Goal: Information Seeking & Learning: Learn about a topic

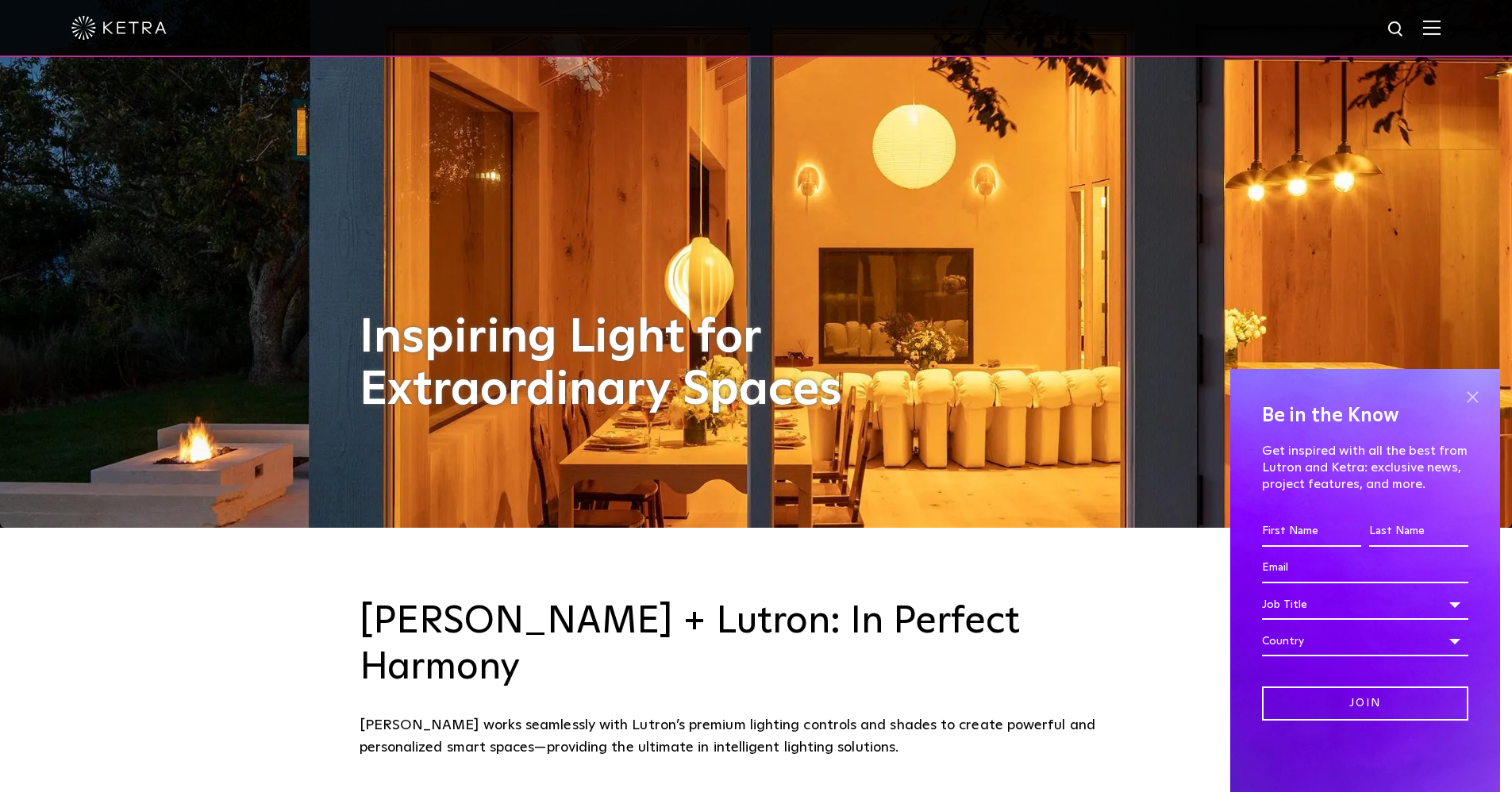
click at [1472, 393] on span at bounding box center [1472, 397] width 23 height 23
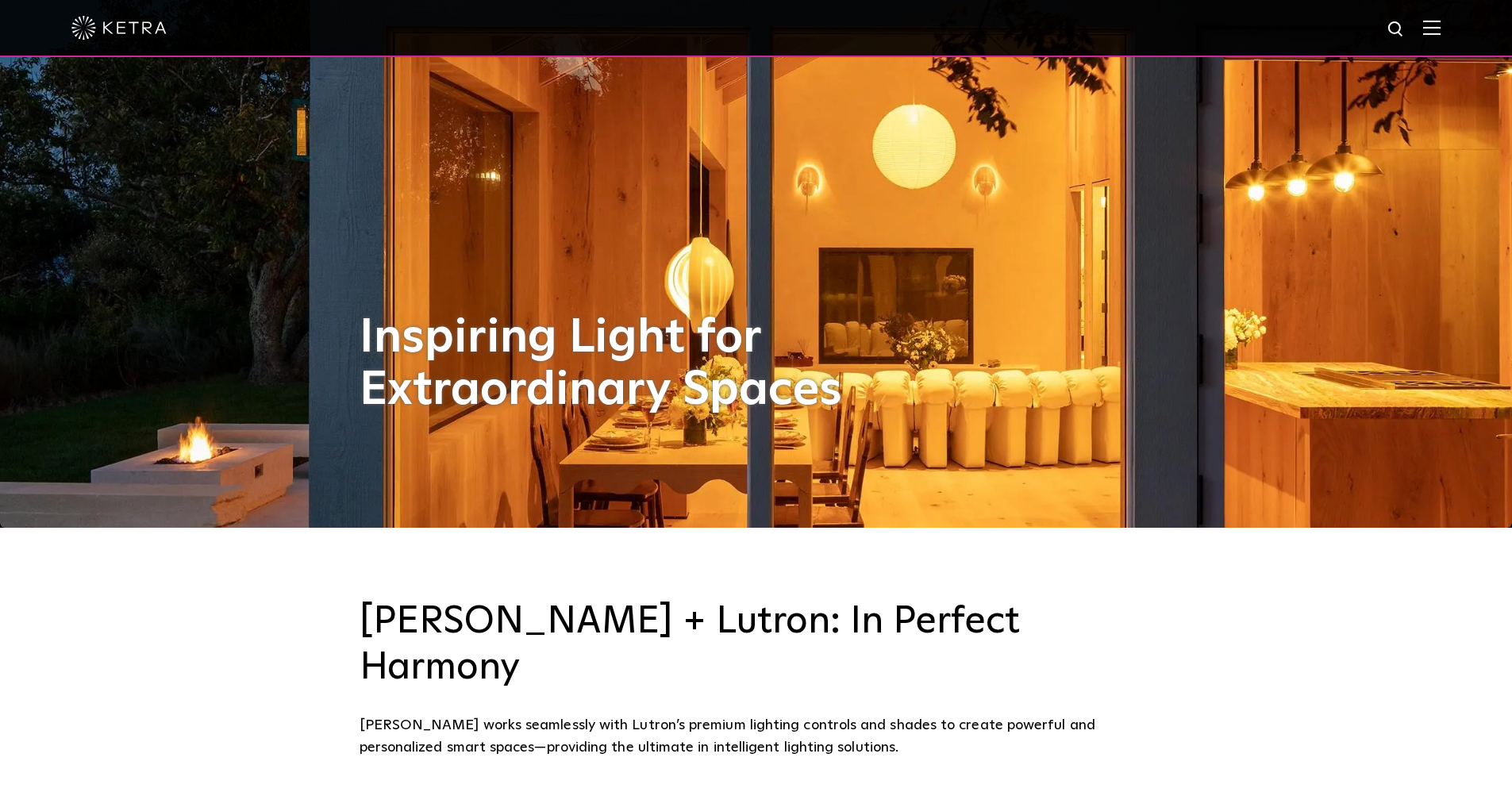
click at [1440, 33] on img at bounding box center [1432, 28] width 18 height 15
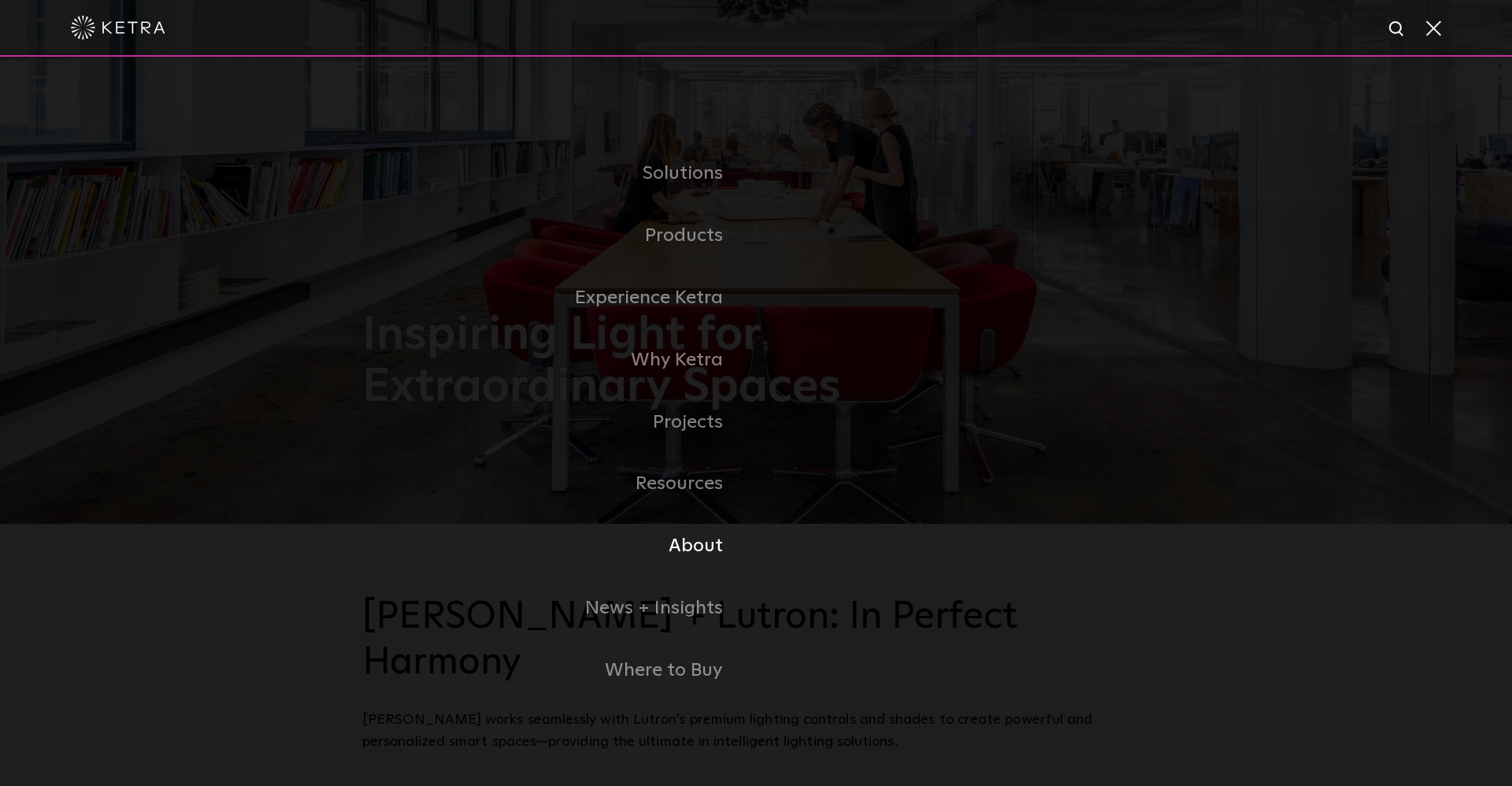
click at [693, 547] on link "About" at bounding box center [559, 546] width 394 height 62
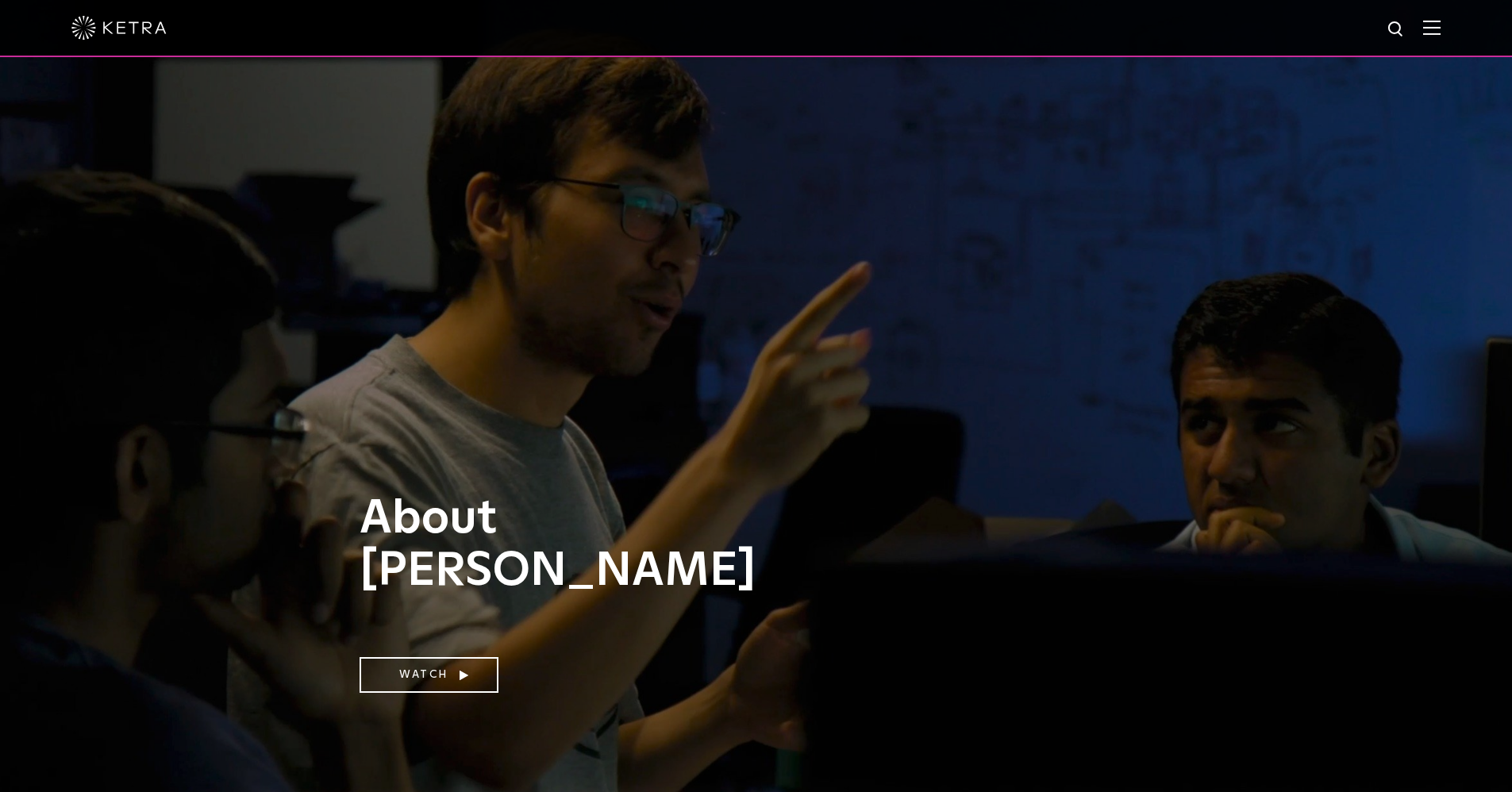
click at [1436, 30] on img at bounding box center [1432, 28] width 18 height 15
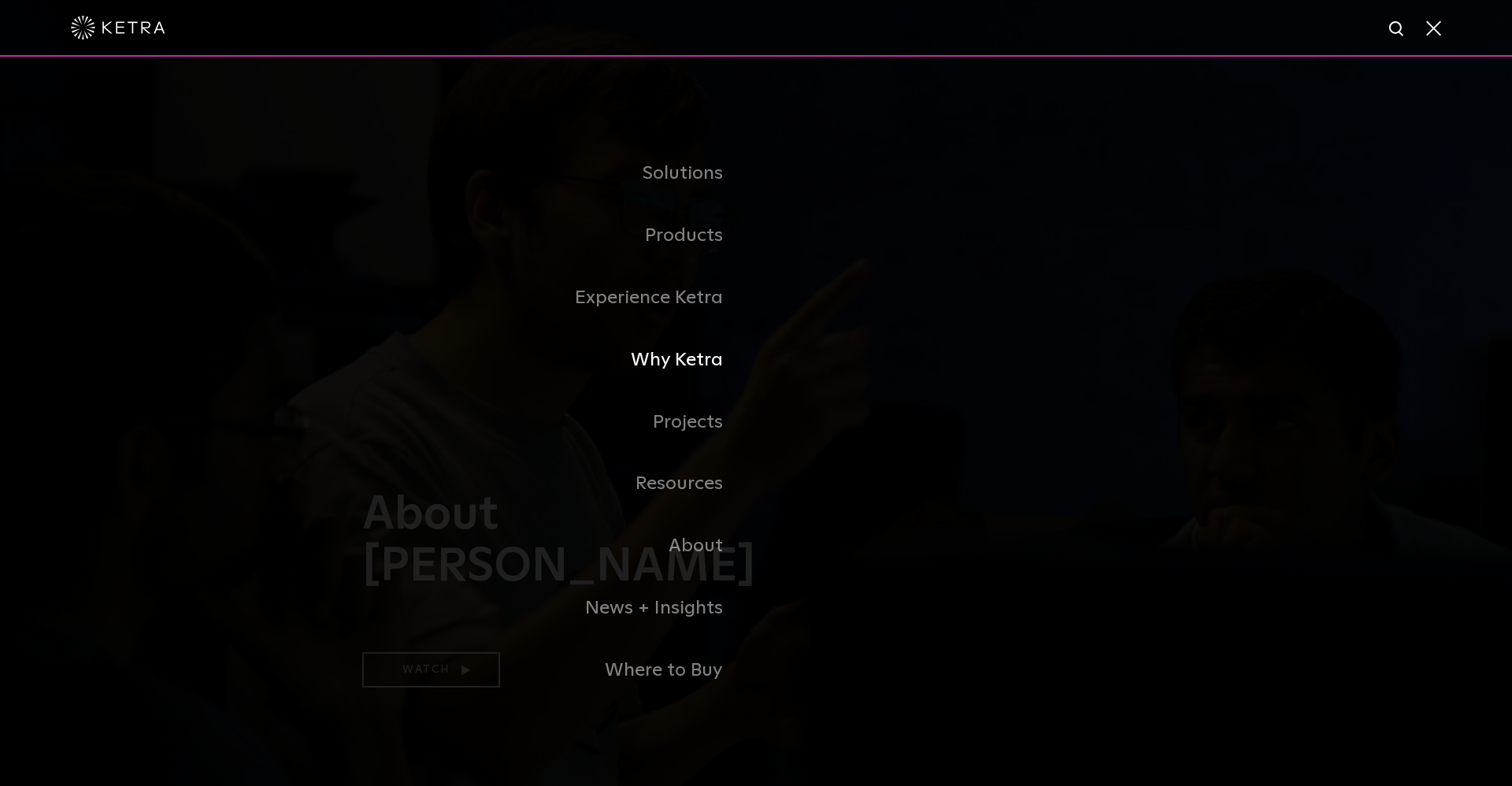
click at [694, 358] on link "Why Ketra" at bounding box center [559, 360] width 394 height 62
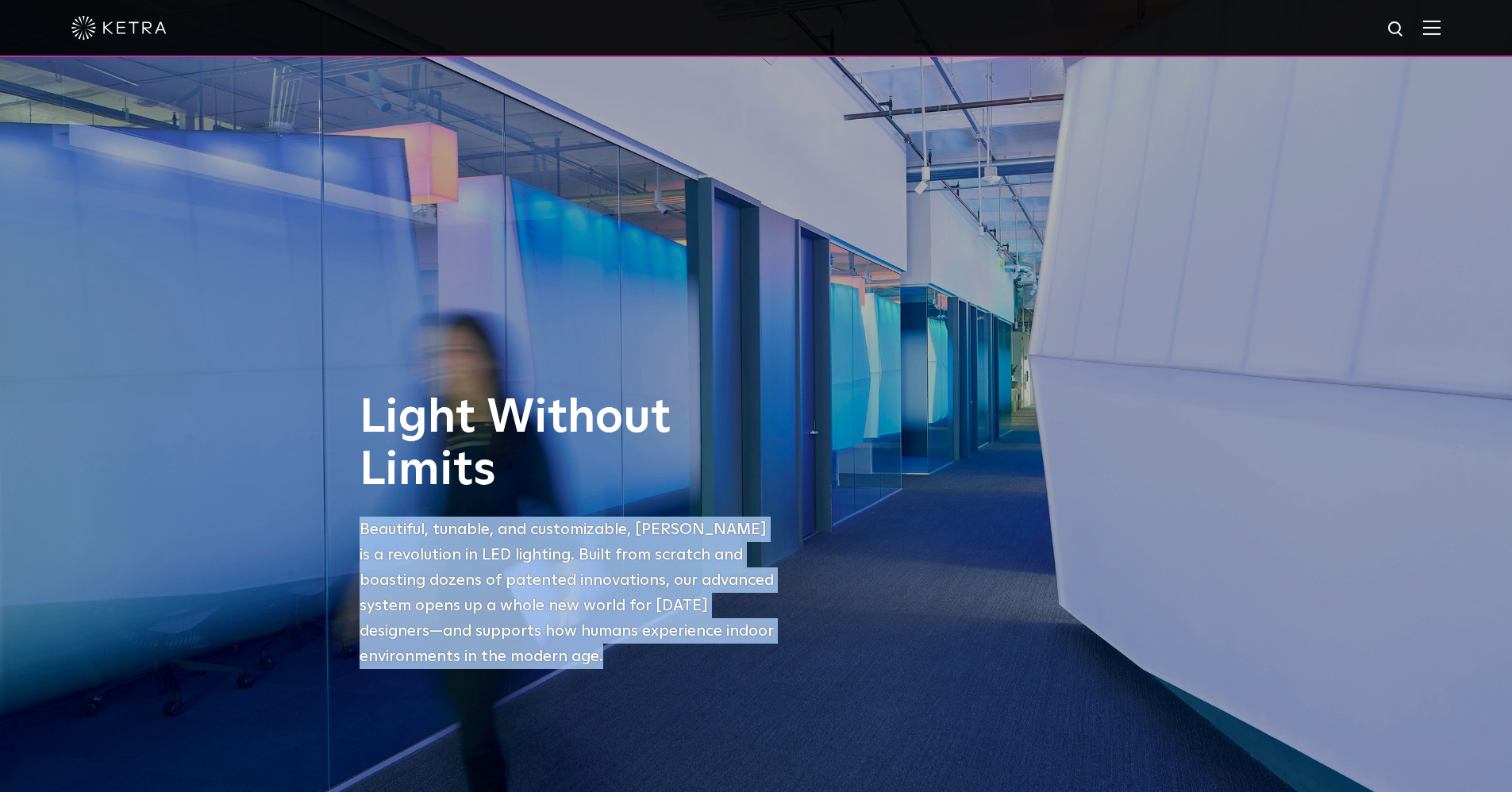
drag, startPoint x: 449, startPoint y: 661, endPoint x: 361, endPoint y: 533, distance: 155.3
click at [361, 533] on p "Beautiful, tunable, and customizable, [PERSON_NAME] is a revolution in LED ligh…" at bounding box center [569, 592] width 420 height 152
copy p "Beautiful, tunable, and customizable, [PERSON_NAME] is a revolution in LED ligh…"
click at [123, 28] on img at bounding box center [119, 28] width 95 height 23
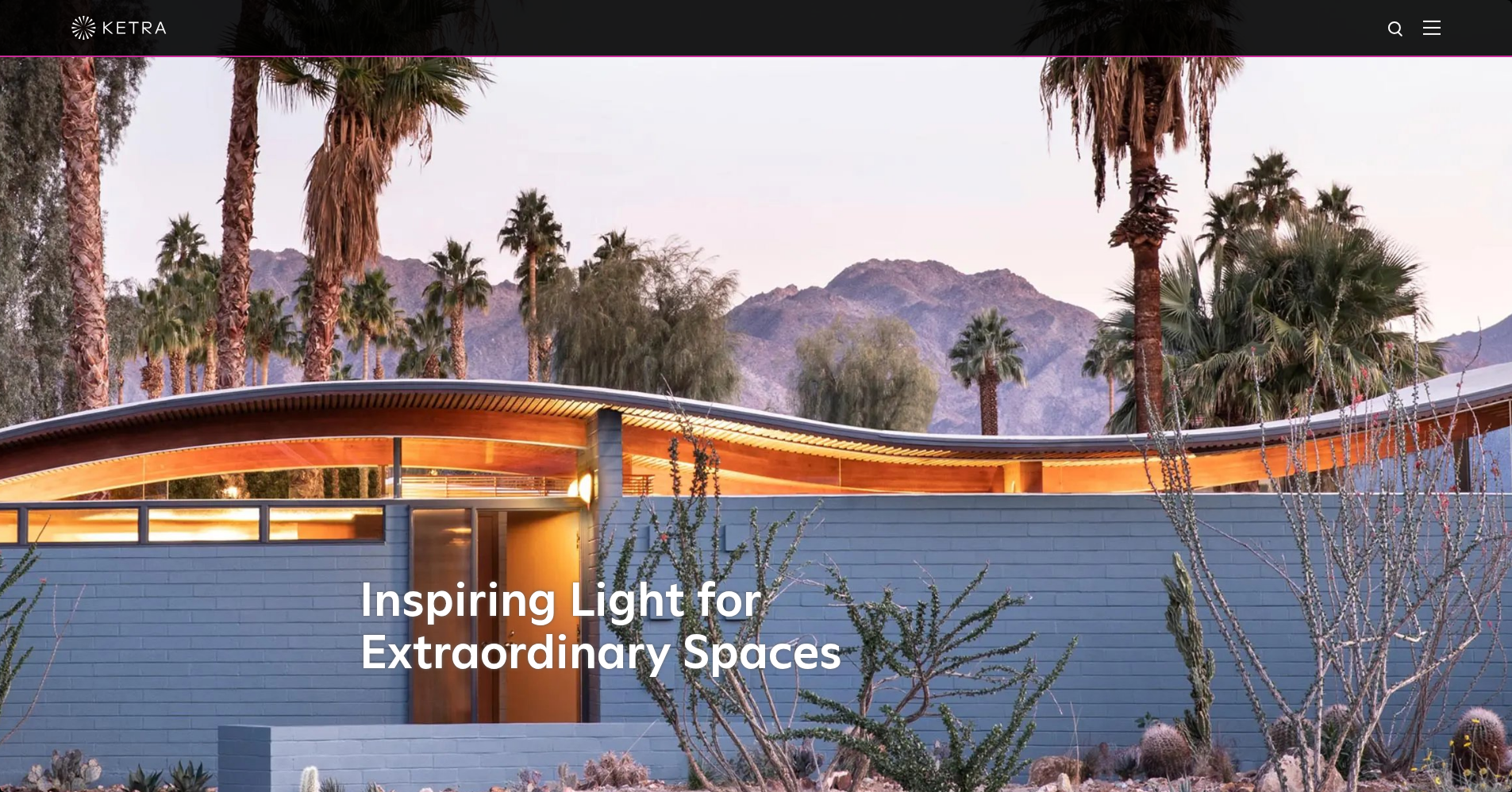
click at [1438, 32] on img at bounding box center [1432, 28] width 18 height 15
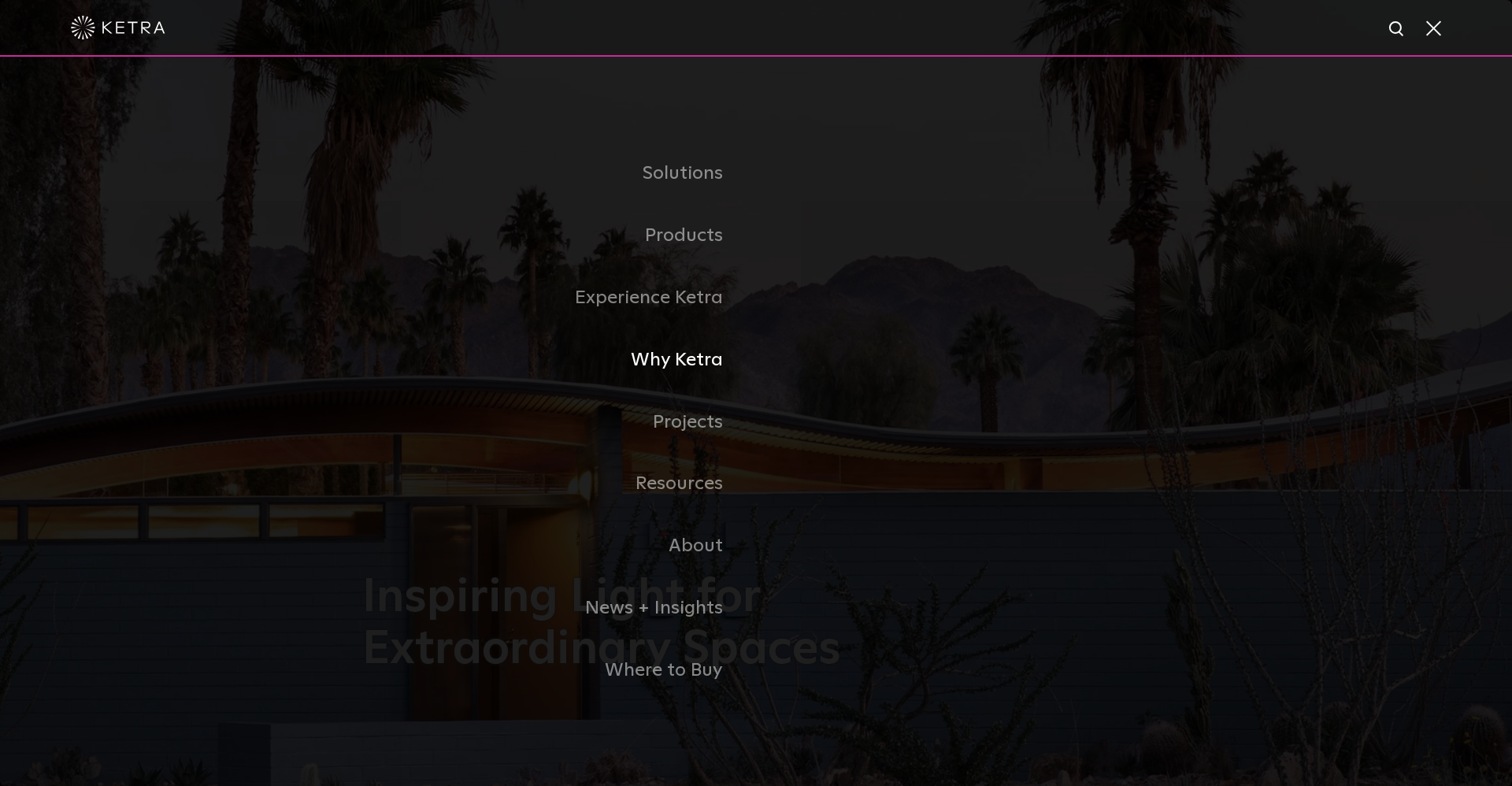
click at [699, 362] on link "Why Ketra" at bounding box center [559, 360] width 394 height 62
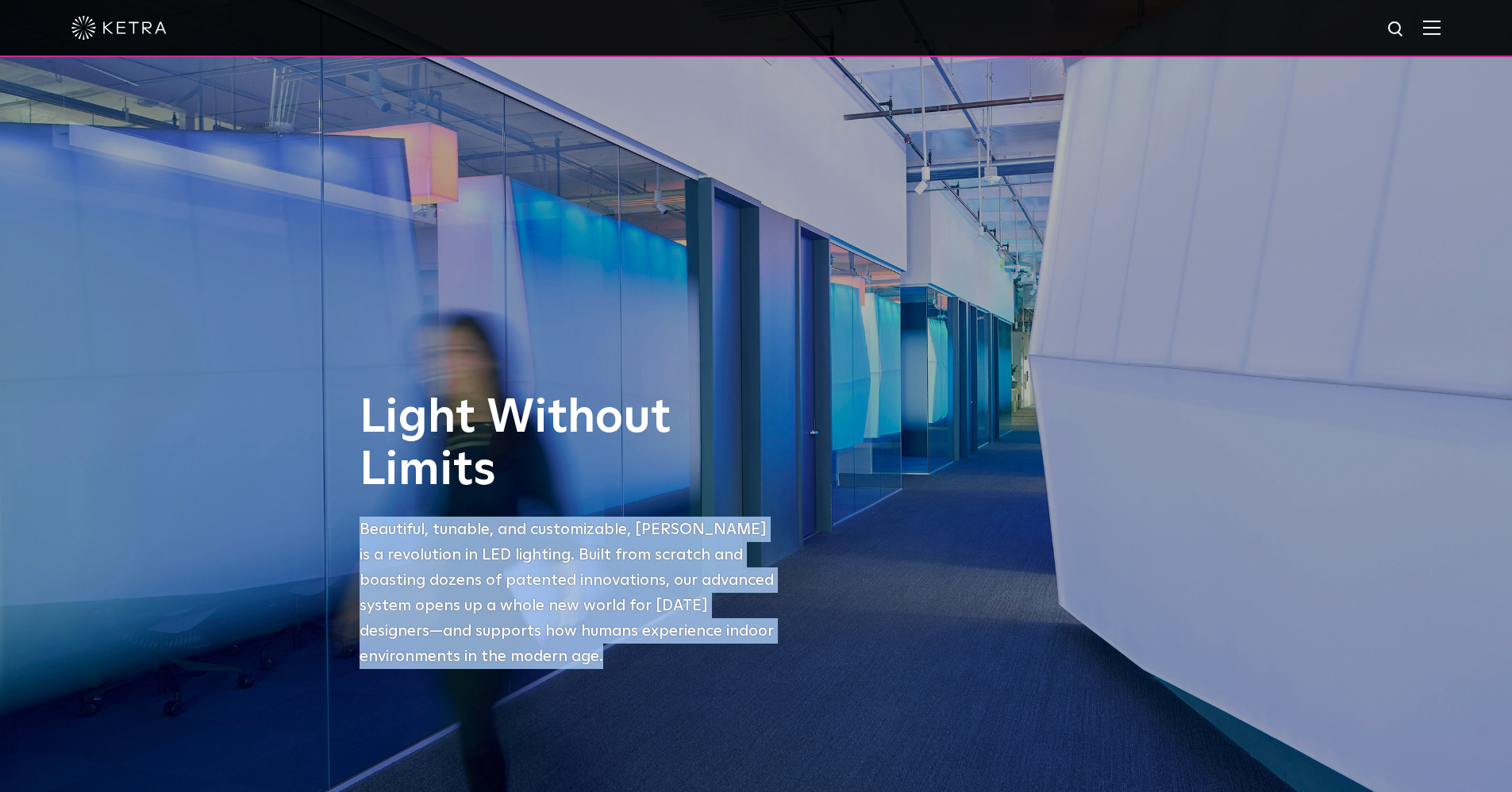
drag, startPoint x: 359, startPoint y: 530, endPoint x: 484, endPoint y: 663, distance: 182.5
click at [484, 663] on p "Beautiful, tunable, and customizable, [PERSON_NAME] is a revolution in LED ligh…" at bounding box center [569, 592] width 420 height 152
copy p "Beautiful, tunable, and customizable, Ketra is a revolution in LED lighting. Bu…"
